Goal: Consume media (video, audio)

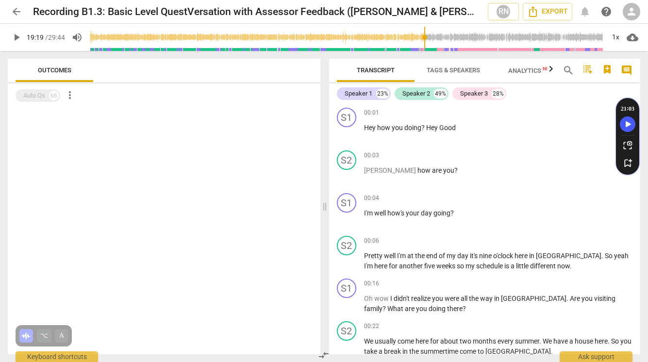
scroll to position [3982, 0]
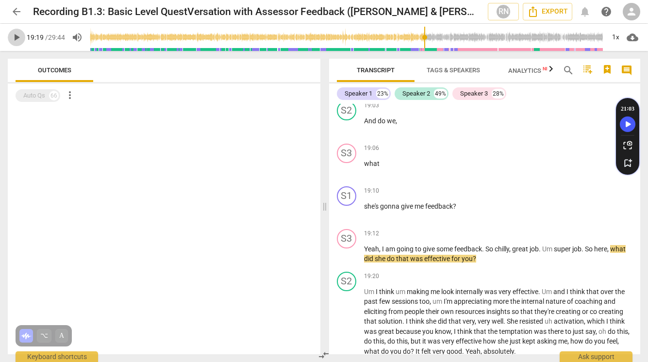
click at [17, 37] on span "play_arrow" at bounding box center [17, 38] width 12 height 12
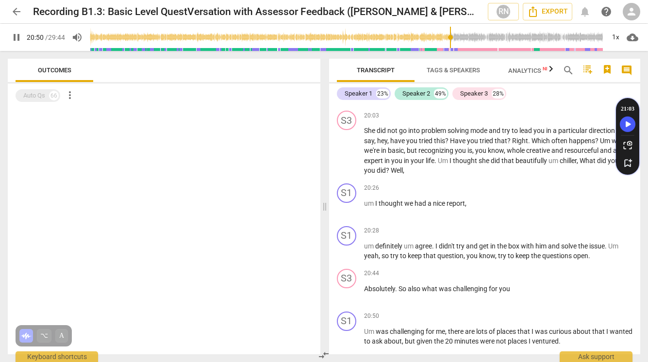
scroll to position [4519, 0]
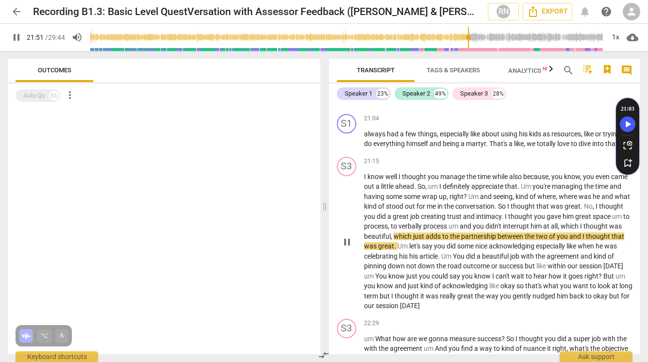
click at [612, 181] on span "came" at bounding box center [620, 177] width 17 height 8
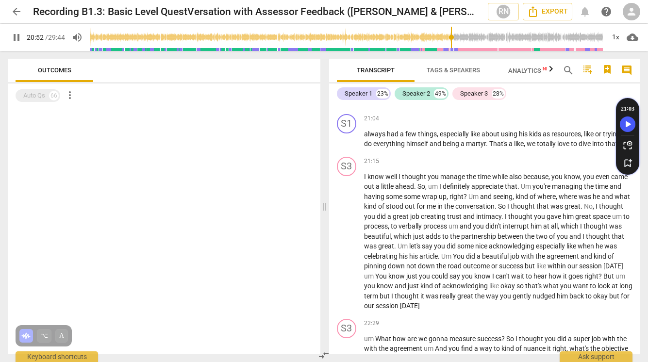
drag, startPoint x: 470, startPoint y: 39, endPoint x: 454, endPoint y: 40, distance: 16.0
click at [450, 40] on input "range" at bounding box center [347, 37] width 515 height 31
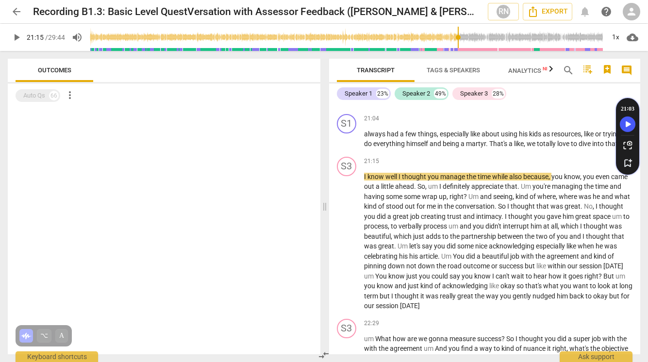
type input "1276"
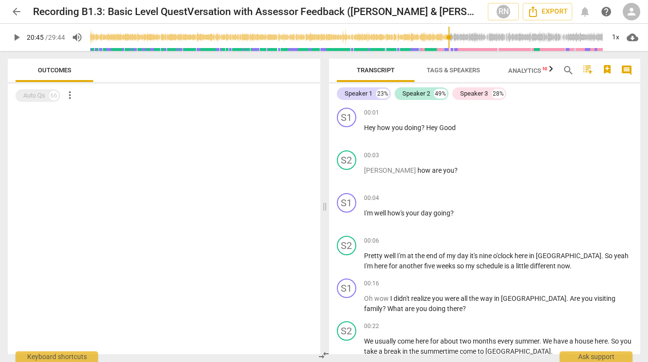
drag, startPoint x: 88, startPoint y: 37, endPoint x: 449, endPoint y: 40, distance: 360.4
click at [449, 40] on input "range" at bounding box center [347, 37] width 515 height 31
click at [16, 39] on span "play_arrow" at bounding box center [17, 38] width 12 height 12
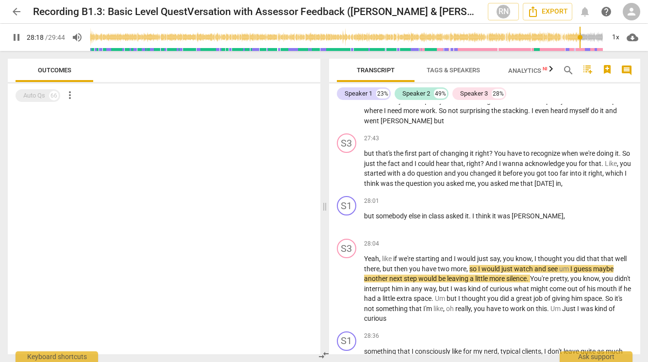
scroll to position [5685, 0]
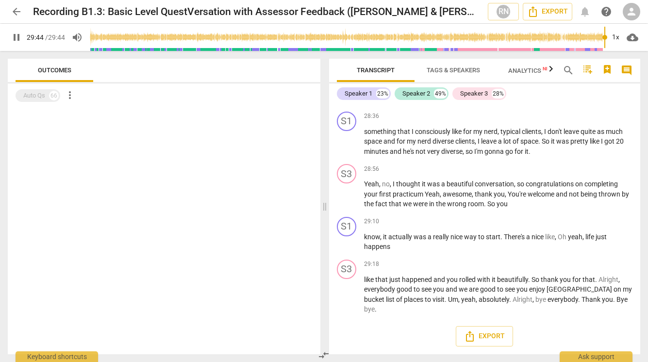
type input "1784"
